Goal: Information Seeking & Learning: Learn about a topic

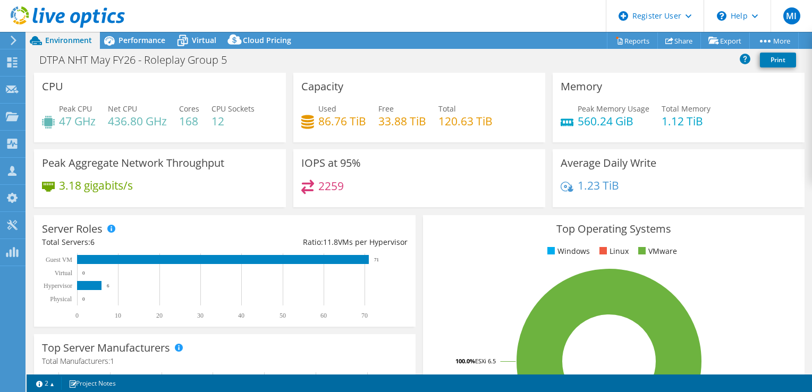
select select "EULondon"
select select "EUR"
drag, startPoint x: 378, startPoint y: 112, endPoint x: 498, endPoint y: 125, distance: 119.9
click at [498, 125] on div "Used 86.76 TiB Free 33.88 TiB Total 120.63 TiB" at bounding box center [419, 120] width 236 height 35
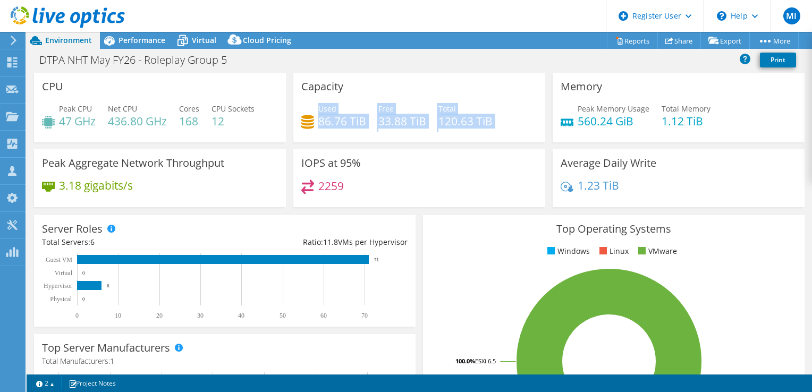
drag, startPoint x: 496, startPoint y: 125, endPoint x: 321, endPoint y: 110, distance: 175.5
click at [321, 110] on div "Used 86.76 TiB Free 33.88 TiB Total 120.63 TiB" at bounding box center [419, 120] width 236 height 35
click at [319, 109] on span "Used" at bounding box center [327, 109] width 18 height 10
click at [324, 115] on h4 "86.76 TiB" at bounding box center [342, 121] width 48 height 12
drag, startPoint x: 319, startPoint y: 118, endPoint x: 370, endPoint y: 118, distance: 51.0
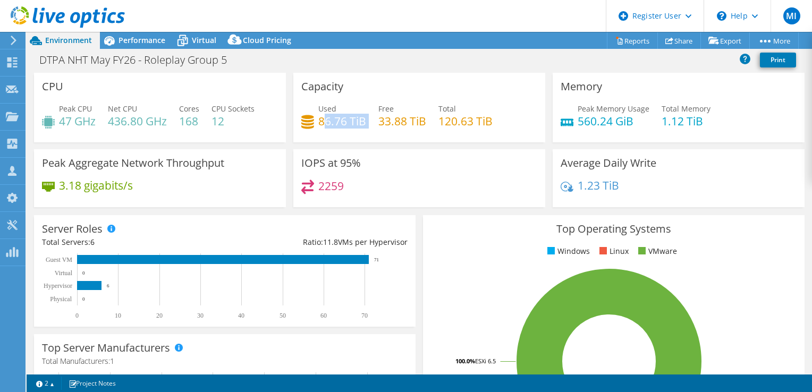
click at [370, 118] on div "Used 86.76 TiB Free 33.88 TiB Total 120.63 TiB" at bounding box center [419, 120] width 236 height 35
click at [367, 118] on div "Used 86.76 TiB Free 33.88 TiB Total 120.63 TiB" at bounding box center [419, 120] width 236 height 35
click at [366, 114] on div "Used 86.76 TiB Free 33.88 TiB Total 120.63 TiB" at bounding box center [419, 120] width 236 height 35
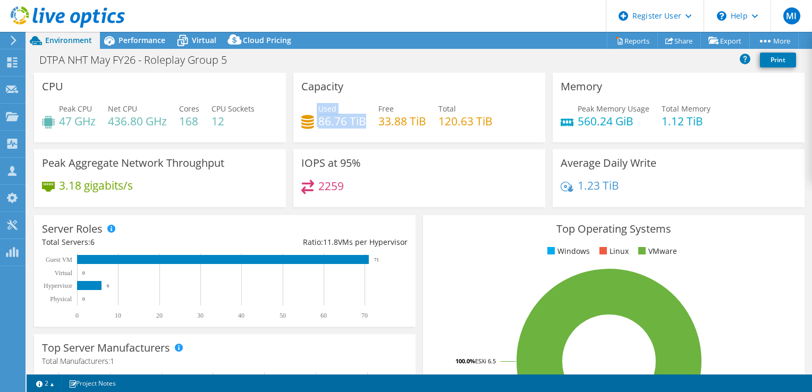
drag, startPoint x: 360, startPoint y: 125, endPoint x: 309, endPoint y: 126, distance: 51.0
click at [310, 126] on div "Used 86.76 TiB" at bounding box center [333, 115] width 65 height 24
click at [309, 126] on icon at bounding box center [307, 122] width 13 height 14
drag, startPoint x: 359, startPoint y: 124, endPoint x: 314, endPoint y: 127, distance: 45.3
click at [314, 127] on div "Used 86.76 TiB" at bounding box center [333, 115] width 65 height 24
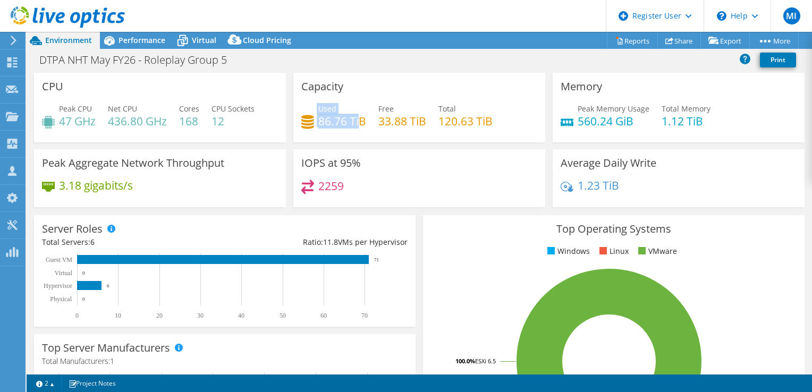
click at [314, 125] on div "Used 86.76 TiB" at bounding box center [333, 115] width 65 height 24
click at [314, 122] on div "Used 86.76 TiB" at bounding box center [333, 115] width 65 height 24
click at [313, 119] on div "Used 86.76 TiB" at bounding box center [333, 115] width 65 height 24
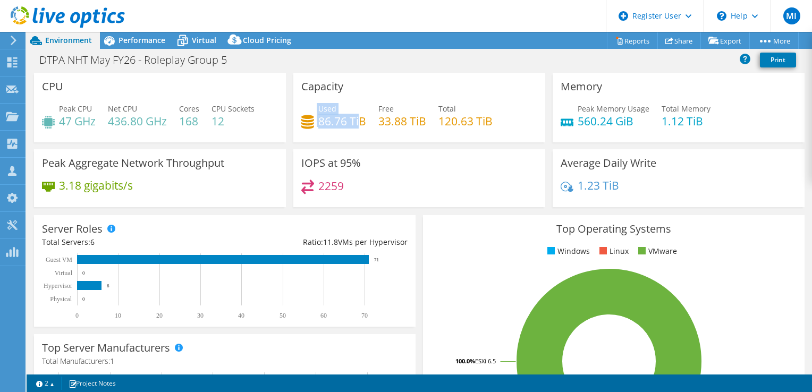
click at [313, 115] on div "Used 86.76 TiB" at bounding box center [333, 115] width 65 height 24
drag, startPoint x: 318, startPoint y: 119, endPoint x: 344, endPoint y: 120, distance: 26.6
click at [344, 120] on h4 "86.76 TiB" at bounding box center [342, 121] width 48 height 12
copy h4 "86.76"
click at [325, 109] on span "Used" at bounding box center [327, 109] width 18 height 10
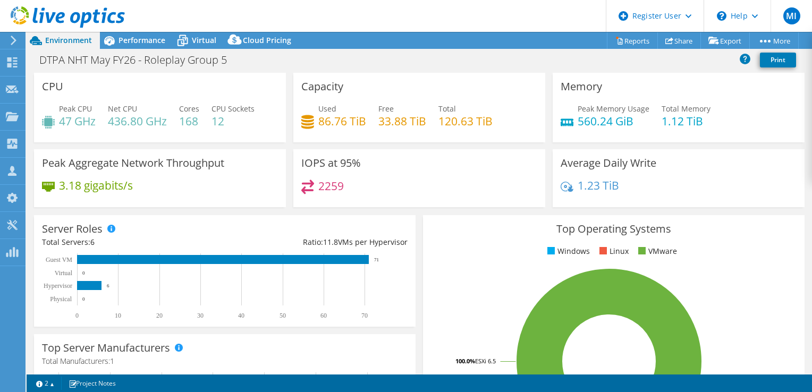
click at [323, 107] on span "Used" at bounding box center [327, 109] width 18 height 10
click at [322, 106] on span "Used" at bounding box center [327, 109] width 18 height 10
drag, startPoint x: 322, startPoint y: 106, endPoint x: 315, endPoint y: 106, distance: 7.4
click at [315, 106] on div "Used 86.76 TiB" at bounding box center [333, 115] width 65 height 24
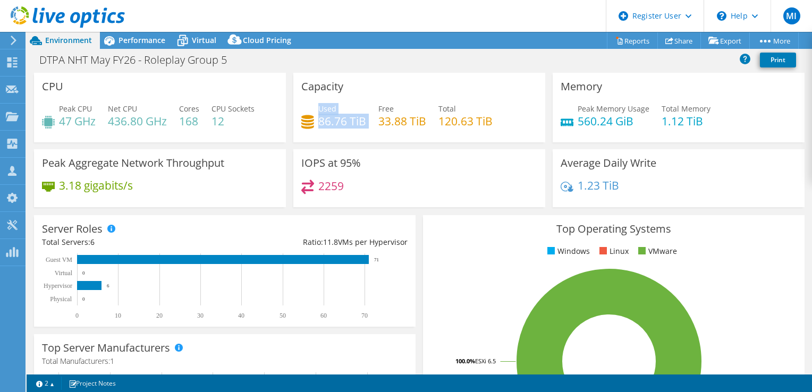
drag, startPoint x: 316, startPoint y: 104, endPoint x: 364, endPoint y: 123, distance: 51.0
click at [364, 123] on div "Used 86.76 TiB Free 33.88 TiB Total 120.63 TiB" at bounding box center [419, 120] width 236 height 35
click at [365, 125] on div "Used 86.76 TiB Free 33.88 TiB Total 120.63 TiB" at bounding box center [419, 120] width 236 height 35
click at [151, 44] on span "Performance" at bounding box center [142, 40] width 47 height 10
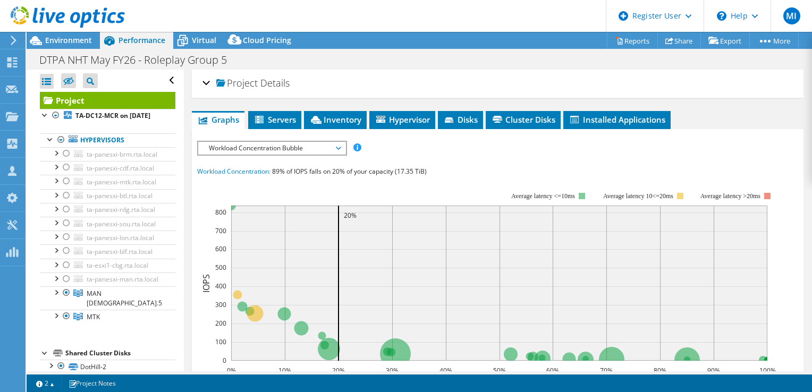
click at [210, 81] on h2 "Project Details" at bounding box center [246, 82] width 87 height 21
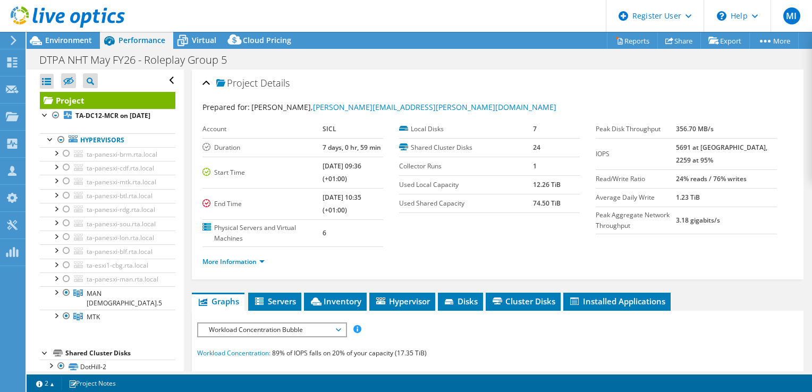
drag, startPoint x: 559, startPoint y: 204, endPoint x: 518, endPoint y: 204, distance: 40.4
click at [518, 204] on tr "Used Shared Capacity 74.50 TiB" at bounding box center [489, 203] width 181 height 19
drag, startPoint x: 518, startPoint y: 204, endPoint x: 510, endPoint y: 238, distance: 35.1
click at [510, 238] on section "Account SICL Duration 7 days, 0 hr, 59 min Start Time 03/26/2021, 09:36 (+01:00…" at bounding box center [400, 183] width 394 height 127
click at [91, 35] on div at bounding box center [62, 18] width 125 height 36
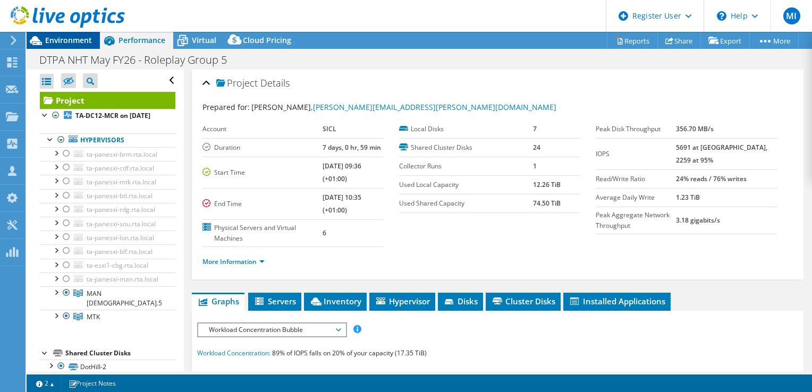
click at [88, 37] on span "Environment" at bounding box center [68, 40] width 47 height 10
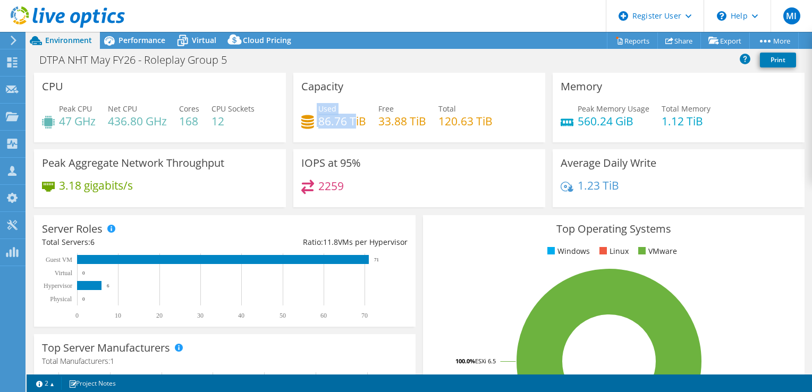
drag, startPoint x: 308, startPoint y: 99, endPoint x: 354, endPoint y: 119, distance: 49.8
click at [354, 119] on div "Capacity Used 86.76 TiB Free 33.88 TiB Total 120.63 TiB" at bounding box center [419, 108] width 252 height 70
click at [354, 119] on h4 "86.76 TiB" at bounding box center [342, 121] width 48 height 12
click at [365, 121] on div "Used 86.76 TiB Free 33.88 TiB Total 120.63 TiB" at bounding box center [419, 120] width 236 height 35
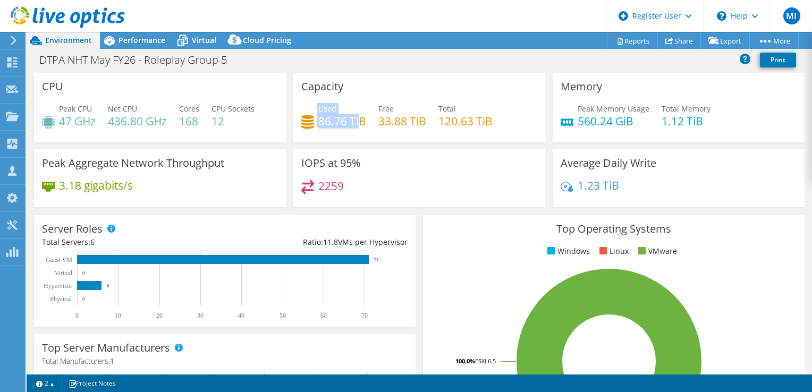
drag, startPoint x: 346, startPoint y: 117, endPoint x: 302, endPoint y: 103, distance: 45.9
click at [302, 103] on div "Used 86.76 TiB" at bounding box center [333, 115] width 65 height 24
click at [302, 103] on div "Capacity Used 86.76 TiB Free 33.88 TiB Total 120.63 TiB" at bounding box center [419, 108] width 252 height 70
drag, startPoint x: 302, startPoint y: 102, endPoint x: 362, endPoint y: 125, distance: 64.6
click at [362, 125] on div "Capacity Used 86.76 TiB Free 33.88 TiB Total 120.63 TiB" at bounding box center [419, 108] width 252 height 70
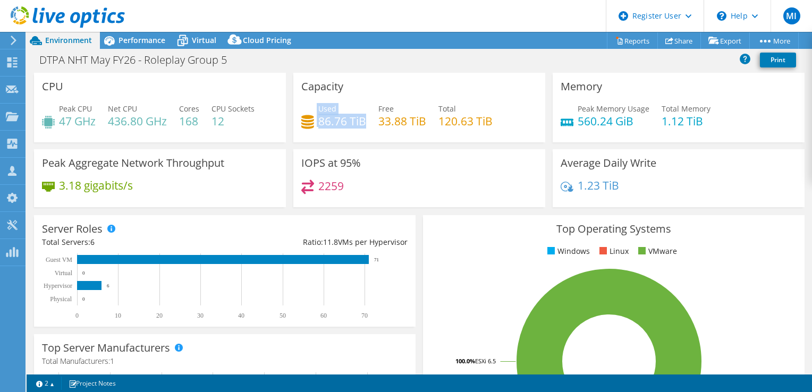
click at [362, 125] on h4 "86.76 TiB" at bounding box center [342, 121] width 48 height 12
click at [362, 123] on h4 "86.76 TiB" at bounding box center [342, 121] width 48 height 12
click at [362, 120] on h4 "86.76 TiB" at bounding box center [342, 121] width 48 height 12
drag, startPoint x: 362, startPoint y: 120, endPoint x: 330, endPoint y: 108, distance: 35.0
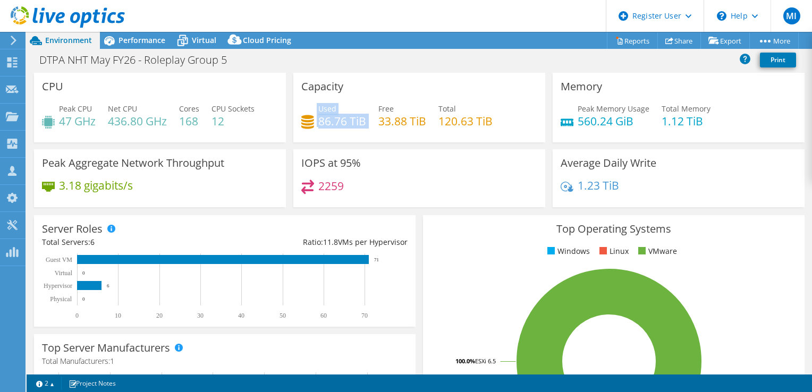
click at [330, 108] on div "Used 86.76 TiB" at bounding box center [342, 115] width 48 height 24
click at [330, 108] on span "Used" at bounding box center [327, 109] width 18 height 10
click at [313, 107] on div "Used 86.76 TiB" at bounding box center [333, 115] width 65 height 24
click at [314, 106] on div "Used 86.76 TiB" at bounding box center [333, 115] width 65 height 24
click at [318, 104] on span "Used" at bounding box center [327, 109] width 18 height 10
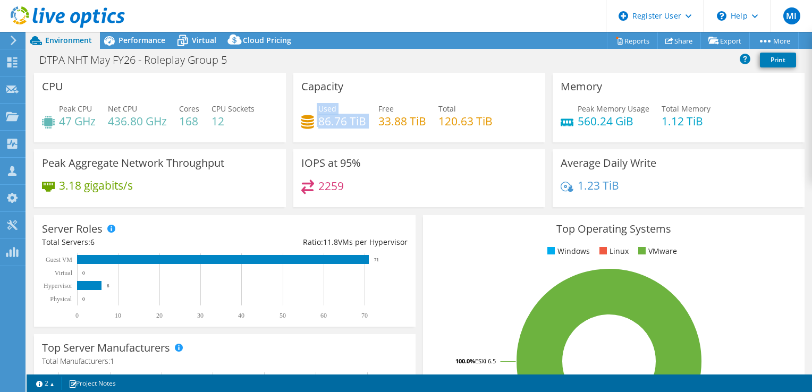
click at [318, 104] on span "Used" at bounding box center [327, 109] width 18 height 10
click at [318, 103] on div "Used 86.76 TiB" at bounding box center [342, 115] width 48 height 24
click at [315, 100] on div "Capacity Used 86.76 TiB Free 33.88 TiB Total 120.63 TiB" at bounding box center [419, 108] width 252 height 70
drag, startPoint x: 315, startPoint y: 97, endPoint x: 363, endPoint y: 120, distance: 53.2
click at [363, 120] on div "Capacity Used 86.76 TiB Free 33.88 TiB Total 120.63 TiB" at bounding box center [419, 108] width 252 height 70
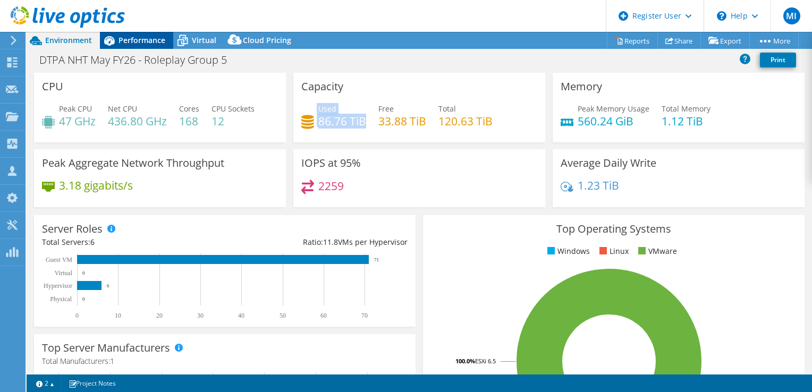
click at [107, 35] on div at bounding box center [62, 18] width 125 height 36
click at [146, 35] on span "Performance" at bounding box center [142, 40] width 47 height 10
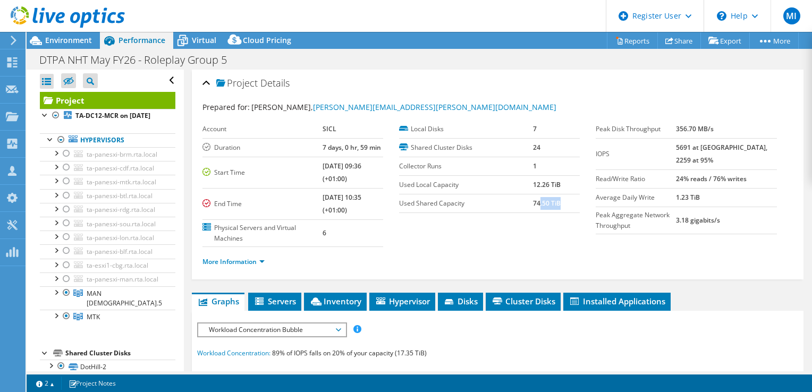
drag, startPoint x: 540, startPoint y: 196, endPoint x: 574, endPoint y: 208, distance: 35.6
click at [574, 208] on td "74.50 TiB" at bounding box center [556, 203] width 47 height 19
drag, startPoint x: 574, startPoint y: 208, endPoint x: 566, endPoint y: 206, distance: 8.1
click at [566, 206] on td "74.50 TiB" at bounding box center [556, 203] width 47 height 19
click at [563, 205] on td "74.50 TiB" at bounding box center [556, 203] width 47 height 19
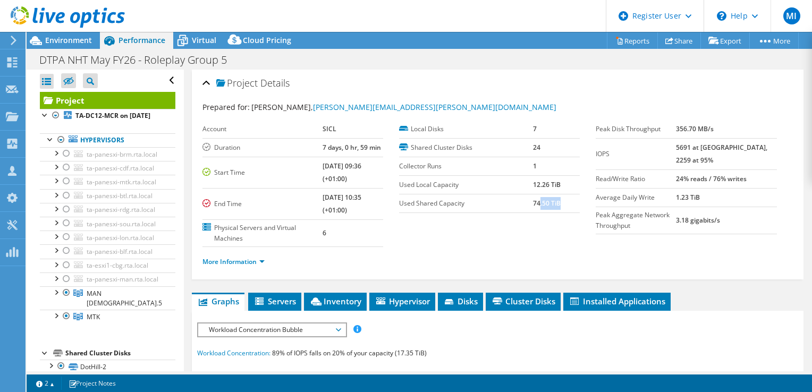
drag, startPoint x: 562, startPoint y: 203, endPoint x: 485, endPoint y: 192, distance: 78.3
click at [485, 194] on tr "Used Shared Capacity 74.50 TiB" at bounding box center [489, 203] width 181 height 19
click at [483, 191] on td "Used Local Capacity" at bounding box center [466, 184] width 134 height 19
drag, startPoint x: 483, startPoint y: 190, endPoint x: 570, endPoint y: 207, distance: 88.8
click at [570, 207] on tbody "Local Disks 7 Shared Cluster Disks 24 Collector Runs 1 Used Local Capacity 12.2…" at bounding box center [489, 166] width 181 height 93
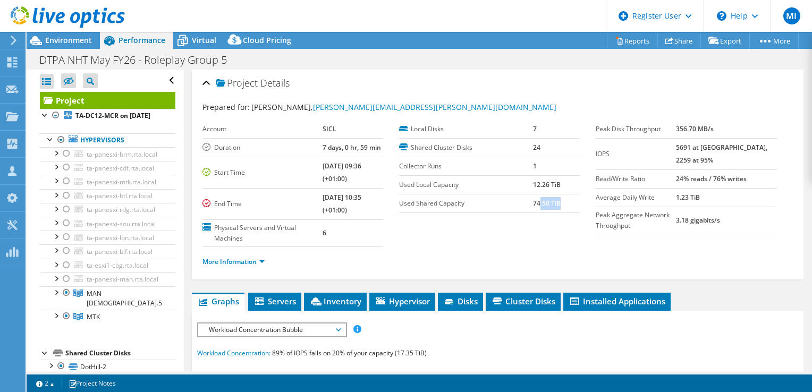
click at [569, 207] on td "74.50 TiB" at bounding box center [556, 203] width 47 height 19
click at [564, 201] on td "74.50 TiB" at bounding box center [556, 203] width 47 height 19
click at [562, 201] on td "74.50 TiB" at bounding box center [556, 203] width 47 height 19
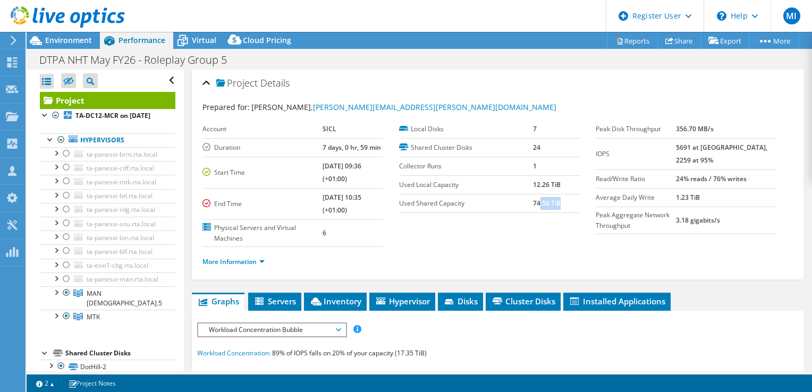
click at [562, 201] on td "74.50 TiB" at bounding box center [556, 203] width 47 height 19
drag, startPoint x: 562, startPoint y: 201, endPoint x: 536, endPoint y: 197, distance: 26.3
click at [536, 197] on td "74.50 TiB" at bounding box center [556, 203] width 47 height 19
click at [534, 199] on b "74.50 TiB" at bounding box center [547, 203] width 28 height 9
click at [526, 198] on label "Used Shared Capacity" at bounding box center [466, 203] width 134 height 11
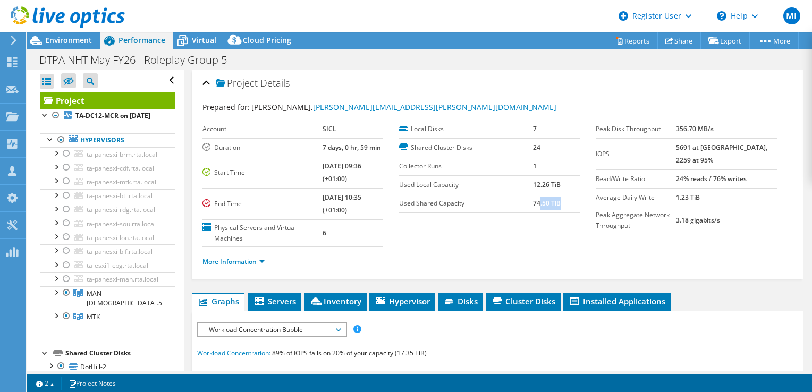
click at [525, 198] on label "Used Shared Capacity" at bounding box center [466, 203] width 134 height 11
click at [525, 195] on td "Used Shared Capacity" at bounding box center [466, 203] width 134 height 19
drag, startPoint x: 525, startPoint y: 195, endPoint x: 569, endPoint y: 206, distance: 46.0
click at [569, 206] on tr "Used Shared Capacity 74.50 TiB" at bounding box center [489, 203] width 181 height 19
click at [569, 206] on td "74.50 TiB" at bounding box center [556, 203] width 47 height 19
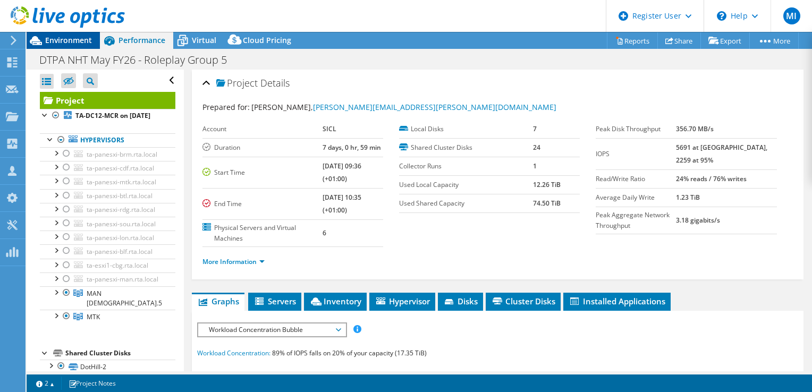
click at [87, 39] on span "Environment" at bounding box center [68, 40] width 47 height 10
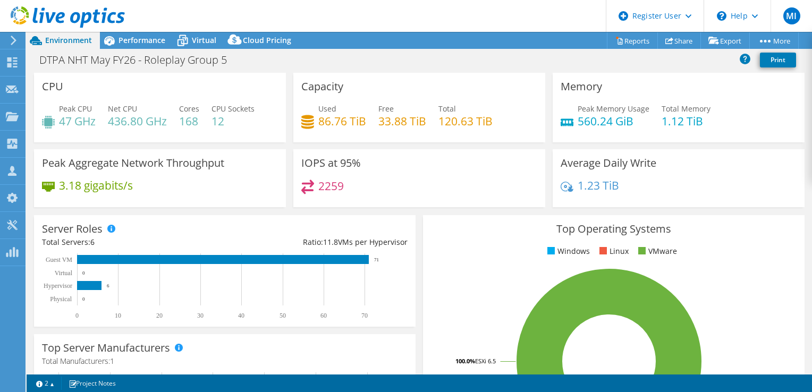
click at [516, 14] on header "MI Dell User Mihai Ivanus Mihai.Ivanus@dell.com Dell My Profile Log Out \n Help…" at bounding box center [406, 16] width 812 height 32
drag, startPoint x: 511, startPoint y: 22, endPoint x: 477, endPoint y: 130, distance: 113.0
click at [477, 130] on div "MI Dell User Mihai Ivanus Mihai.Ivanus@dell.com Dell My Profile Log Out \n Help…" at bounding box center [406, 196] width 812 height 392
click at [477, 130] on div "Used 86.76 TiB Free 33.88 TiB Total 120.63 TiB" at bounding box center [419, 120] width 236 height 35
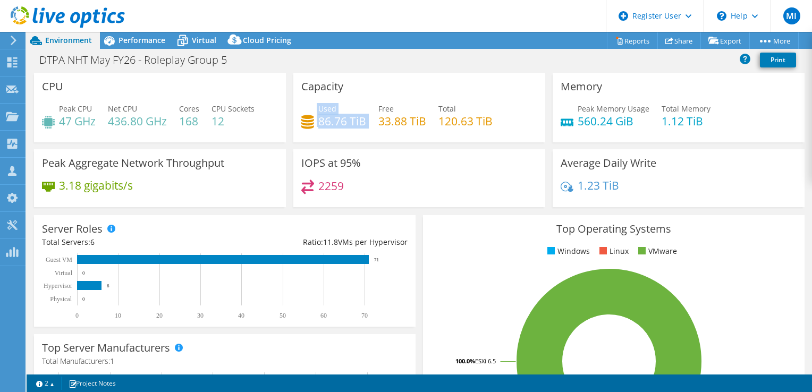
drag, startPoint x: 364, startPoint y: 118, endPoint x: 314, endPoint y: 107, distance: 51.1
click at [314, 107] on div "Used 86.76 TiB Free 33.88 TiB Total 120.63 TiB" at bounding box center [419, 120] width 236 height 35
click at [314, 107] on div "Used 86.76 TiB" at bounding box center [333, 115] width 65 height 24
click at [315, 103] on div "Used 86.76 TiB" at bounding box center [333, 115] width 65 height 24
click at [318, 103] on div "Used 86.76 TiB" at bounding box center [342, 115] width 48 height 24
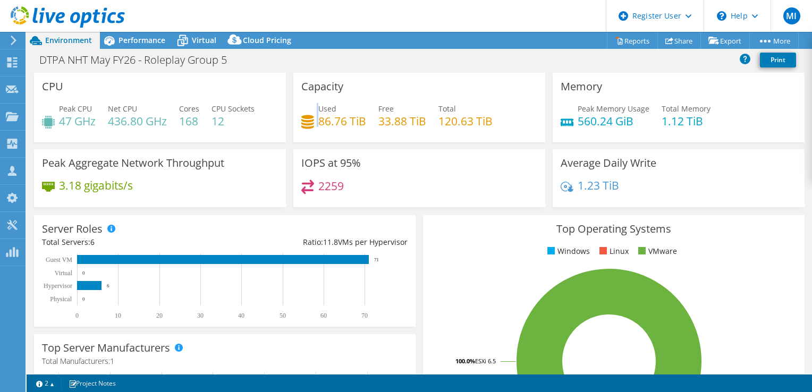
click at [315, 103] on div "Capacity Used 86.76 TiB Free 33.88 TiB Total 120.63 TiB" at bounding box center [419, 108] width 252 height 70
drag, startPoint x: 315, startPoint y: 103, endPoint x: 368, endPoint y: 123, distance: 56.7
click at [368, 123] on div "Used 86.76 TiB Free 33.88 TiB Total 120.63 TiB" at bounding box center [419, 120] width 236 height 35
click at [368, 122] on div "Used 86.76 TiB Free 33.88 TiB Total 120.63 TiB" at bounding box center [419, 120] width 236 height 35
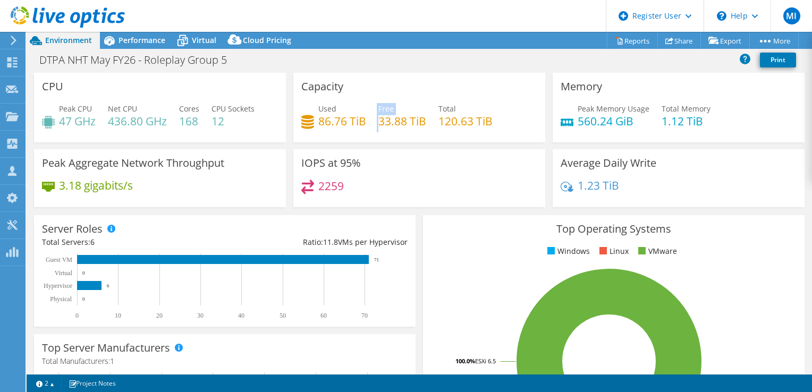
click at [367, 122] on div "Used 86.76 TiB Free 33.88 TiB Total 120.63 TiB" at bounding box center [419, 120] width 236 height 35
drag, startPoint x: 367, startPoint y: 122, endPoint x: 361, endPoint y: 120, distance: 6.4
click at [361, 120] on h4 "86.76 TiB" at bounding box center [342, 121] width 48 height 12
click at [360, 119] on h4 "86.76 TiB" at bounding box center [342, 121] width 48 height 12
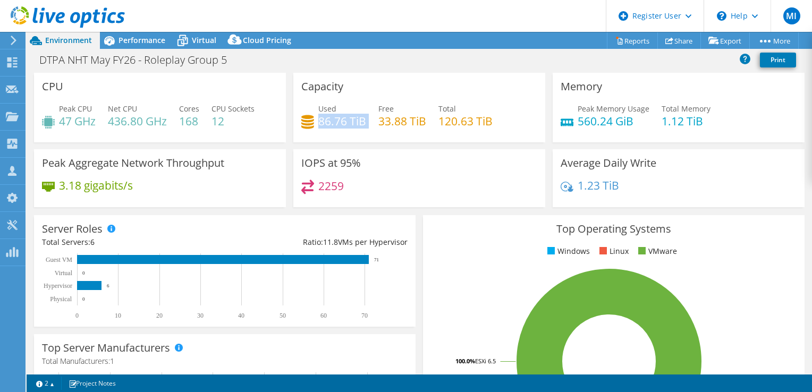
click at [360, 119] on h4 "86.76 TiB" at bounding box center [342, 121] width 48 height 12
click at [360, 117] on h4 "86.76 TiB" at bounding box center [342, 121] width 48 height 12
click at [360, 115] on h4 "86.76 TiB" at bounding box center [342, 121] width 48 height 12
click at [358, 109] on div "Used 86.76 TiB" at bounding box center [342, 115] width 48 height 24
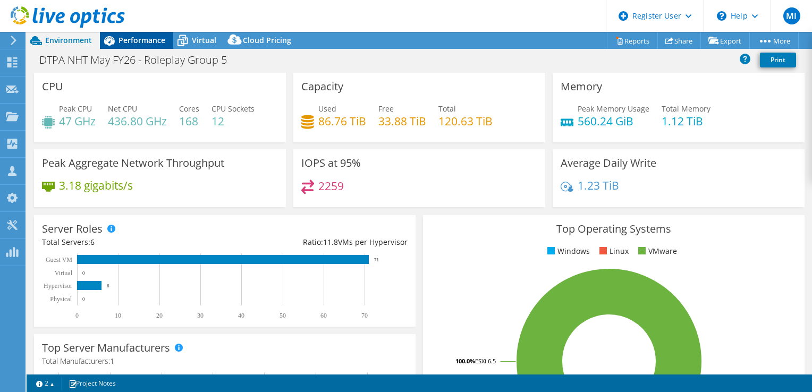
click at [136, 35] on span "Performance" at bounding box center [142, 40] width 47 height 10
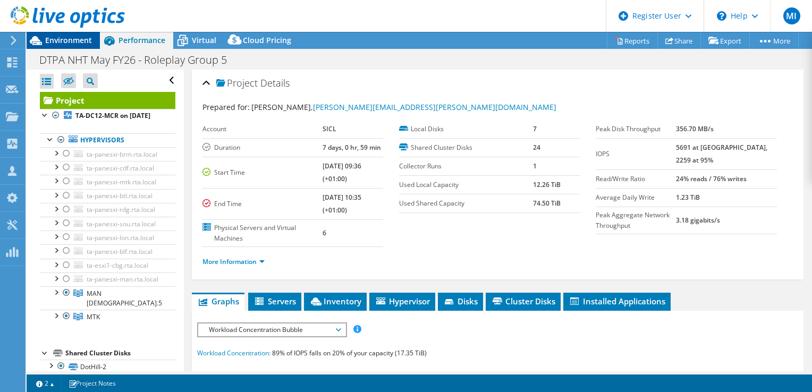
click at [95, 36] on div "Environment" at bounding box center [63, 40] width 73 height 17
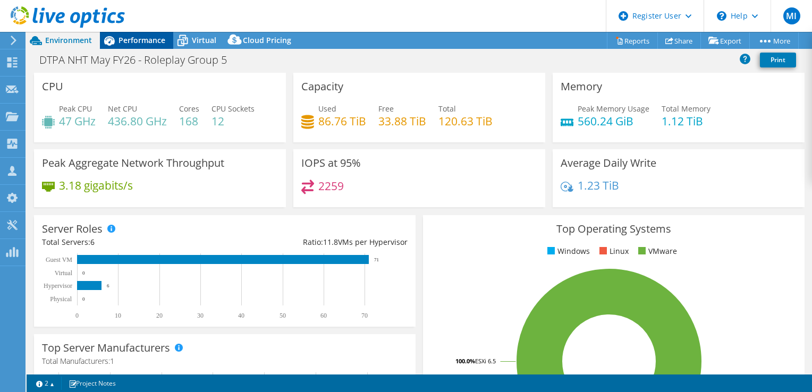
click at [112, 35] on icon at bounding box center [109, 40] width 19 height 19
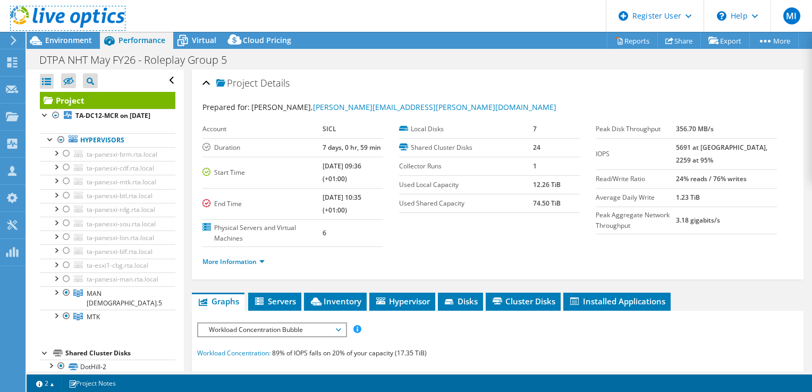
click at [75, 29] on link at bounding box center [68, 25] width 114 height 9
click at [72, 37] on span "Environment" at bounding box center [68, 40] width 47 height 10
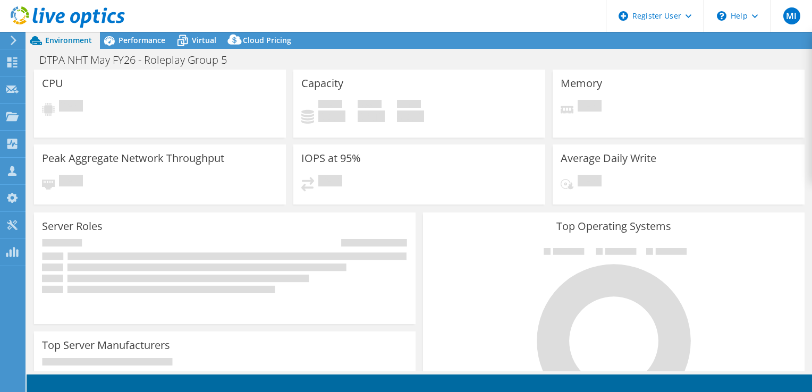
select select "SelectRegion"
select select "EULondon"
select select "EUR"
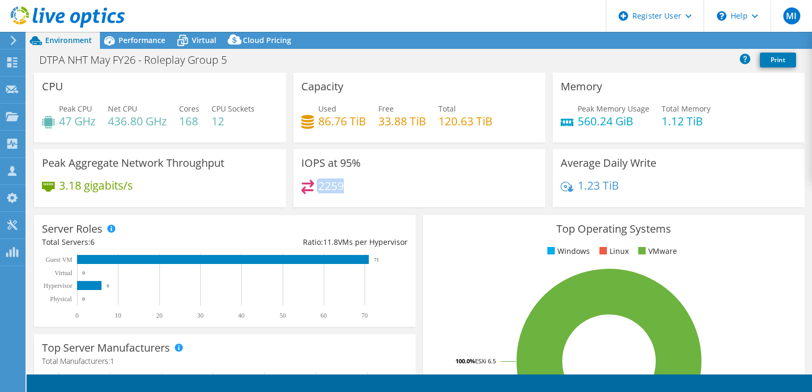
drag, startPoint x: 319, startPoint y: 188, endPoint x: 304, endPoint y: 192, distance: 15.5
click at [304, 192] on div "2259" at bounding box center [419, 191] width 236 height 23
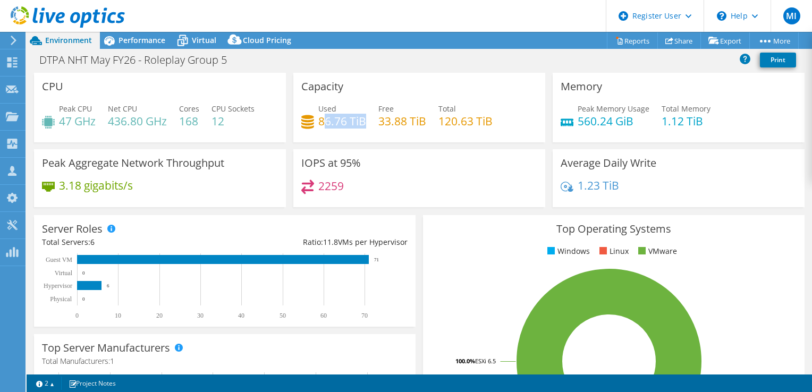
drag, startPoint x: 360, startPoint y: 116, endPoint x: 325, endPoint y: 124, distance: 35.9
click at [325, 124] on h4 "86.76 TiB" at bounding box center [342, 121] width 48 height 12
click at [325, 123] on h4 "86.76 TiB" at bounding box center [342, 121] width 48 height 12
drag, startPoint x: 325, startPoint y: 123, endPoint x: 323, endPoint y: 116, distance: 7.7
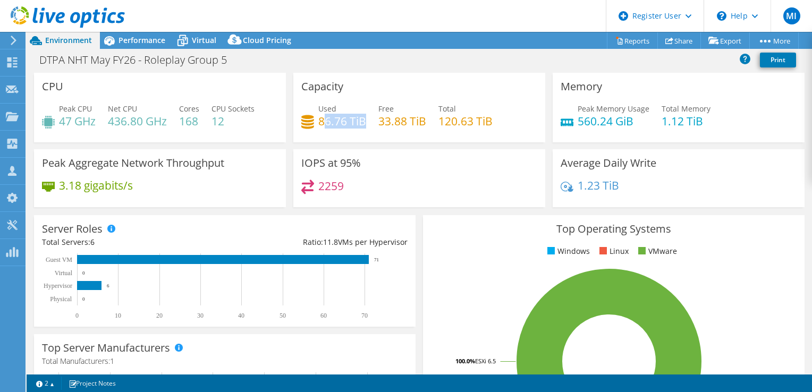
click at [323, 116] on h4 "86.76 TiB" at bounding box center [342, 121] width 48 height 12
drag, startPoint x: 323, startPoint y: 116, endPoint x: 290, endPoint y: 117, distance: 33.0
click at [290, 118] on div "Capacity Used 86.76 TiB Free 33.88 TiB Total 120.63 TiB" at bounding box center [419, 108] width 259 height 70
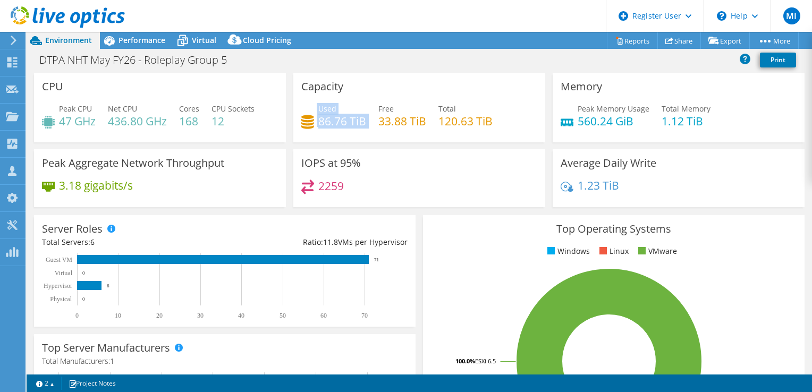
drag, startPoint x: 315, startPoint y: 127, endPoint x: 356, endPoint y: 130, distance: 41.1
click at [355, 131] on div "Used 86.76 TiB Free 33.88 TiB Total 120.63 TiB" at bounding box center [419, 120] width 236 height 35
click at [356, 130] on div "Used 86.76 TiB Free 33.88 TiB Total 120.63 TiB" at bounding box center [419, 120] width 236 height 35
drag, startPoint x: 356, startPoint y: 130, endPoint x: 352, endPoint y: 121, distance: 10.3
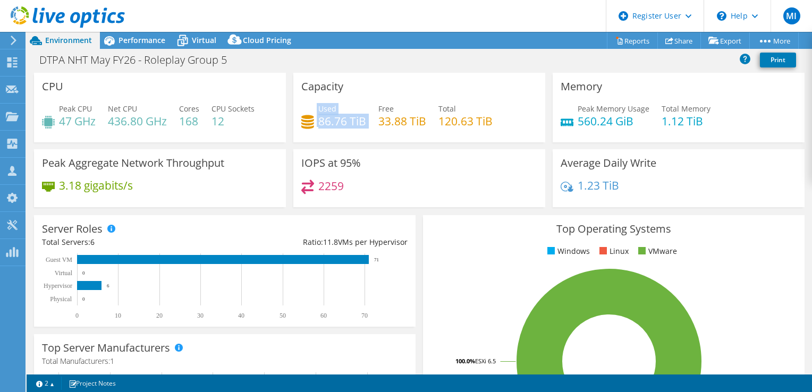
click at [352, 121] on h4 "86.76 TiB" at bounding box center [342, 121] width 48 height 12
drag, startPoint x: 352, startPoint y: 121, endPoint x: 356, endPoint y: 112, distance: 9.6
click at [356, 112] on div "Used 86.76 TiB" at bounding box center [342, 115] width 48 height 24
click at [355, 107] on div "Used 86.76 TiB" at bounding box center [342, 115] width 48 height 24
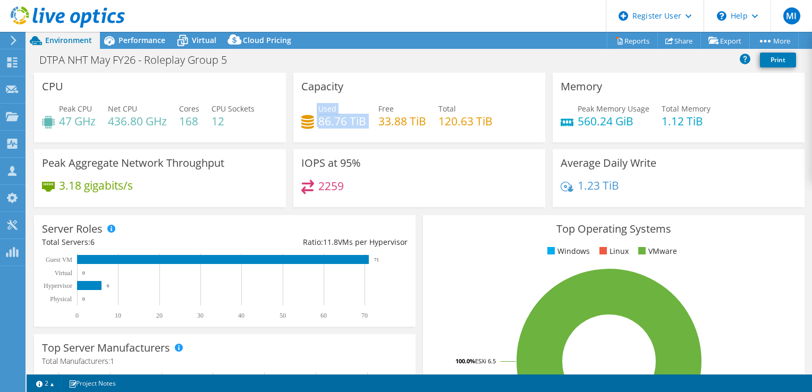
click at [355, 107] on div "Used 86.76 TiB" at bounding box center [342, 115] width 48 height 24
drag, startPoint x: 355, startPoint y: 107, endPoint x: 344, endPoint y: 106, distance: 10.7
click at [345, 106] on div "Used 86.76 TiB" at bounding box center [342, 115] width 48 height 24
click at [326, 97] on div "Capacity Used 86.76 TiB Free 33.88 TiB Total 120.63 TiB" at bounding box center [419, 108] width 252 height 70
drag, startPoint x: 301, startPoint y: 123, endPoint x: 367, endPoint y: 141, distance: 67.7
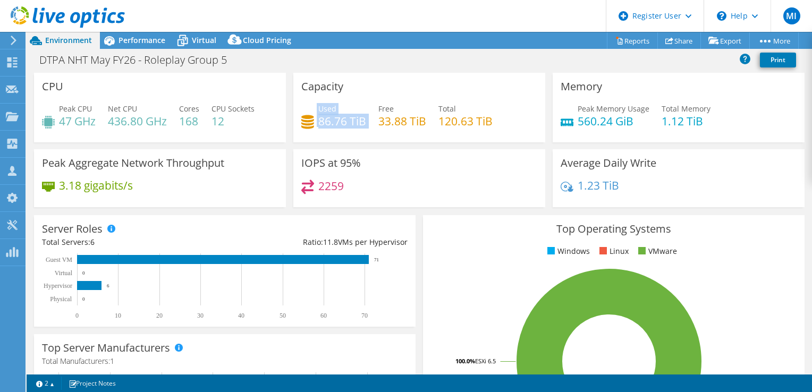
click at [367, 141] on div "Capacity Used 86.76 TiB Free 33.88 TiB Total 120.63 TiB" at bounding box center [419, 108] width 252 height 70
click at [365, 100] on div "Capacity Used 86.76 TiB Free 33.88 TiB Total 120.63 TiB" at bounding box center [419, 108] width 252 height 70
click at [119, 37] on span "Performance" at bounding box center [142, 40] width 47 height 10
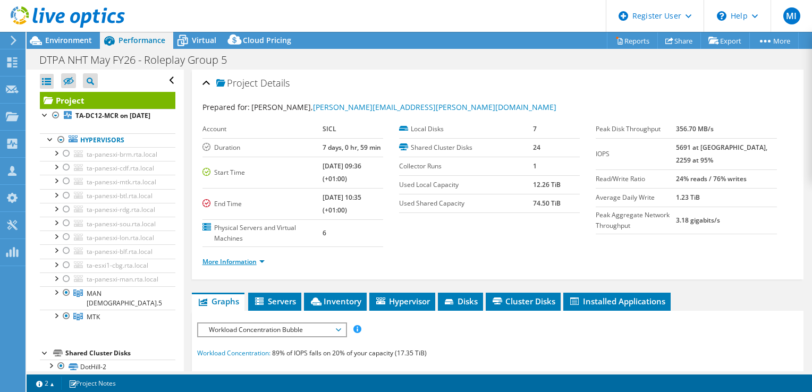
click at [239, 262] on link "More Information" at bounding box center [234, 261] width 62 height 9
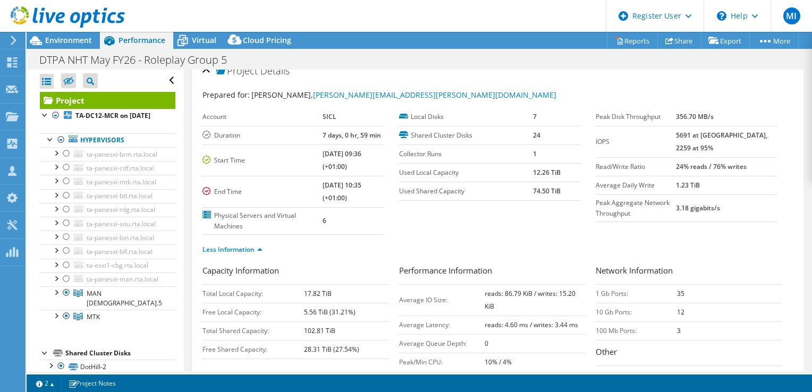
scroll to position [5, 0]
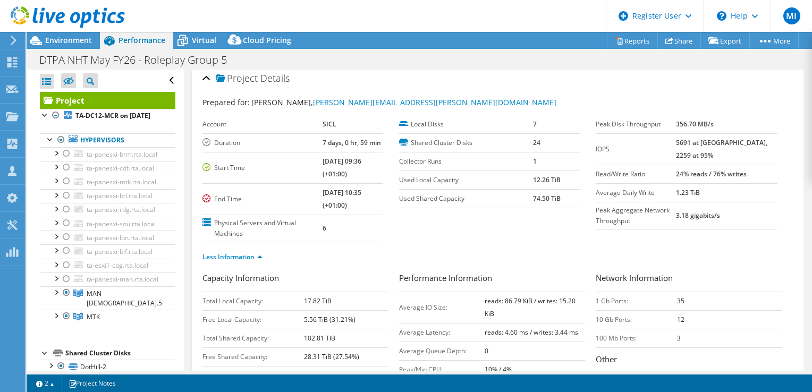
drag, startPoint x: 268, startPoint y: 272, endPoint x: 272, endPoint y: 243, distance: 29.0
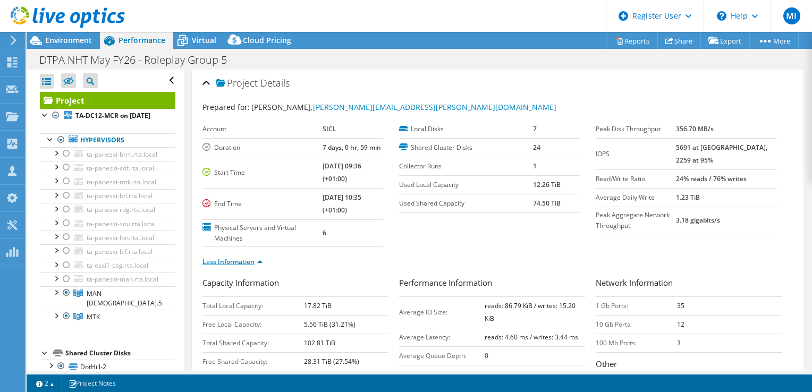
click at [253, 258] on link "Less Information" at bounding box center [233, 261] width 60 height 9
